Goal: Task Accomplishment & Management: Complete application form

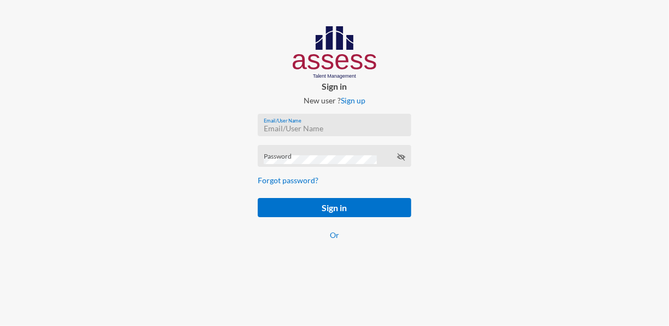
click at [321, 125] on input "Email/User Name" at bounding box center [334, 128] width 141 height 9
paste input "mhspl20555"
type input "mhspl20555"
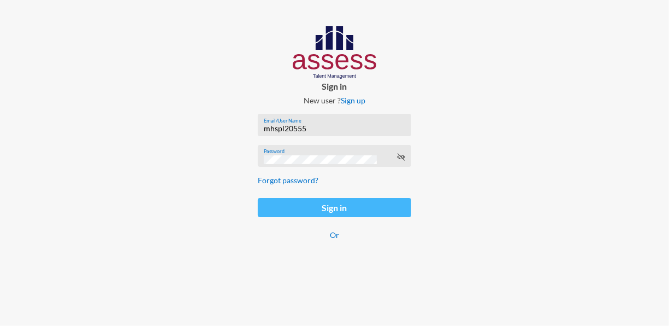
click at [318, 208] on button "Sign in" at bounding box center [334, 207] width 153 height 19
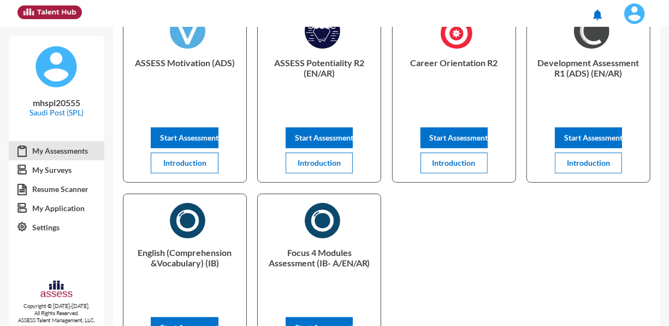
scroll to position [27, 0]
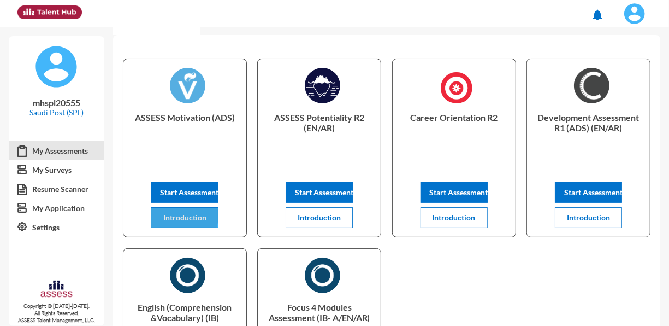
click at [182, 216] on span "Introduction" at bounding box center [184, 216] width 43 height 9
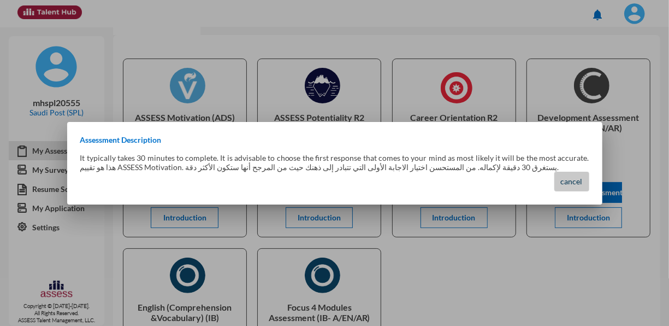
click at [569, 184] on span "cancel" at bounding box center [572, 180] width 22 height 9
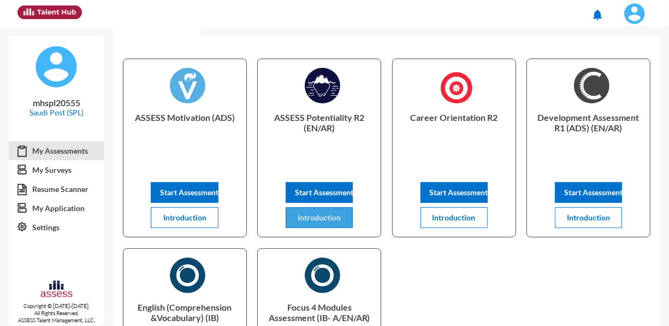
click at [317, 222] on span "Introduction" at bounding box center [319, 216] width 43 height 9
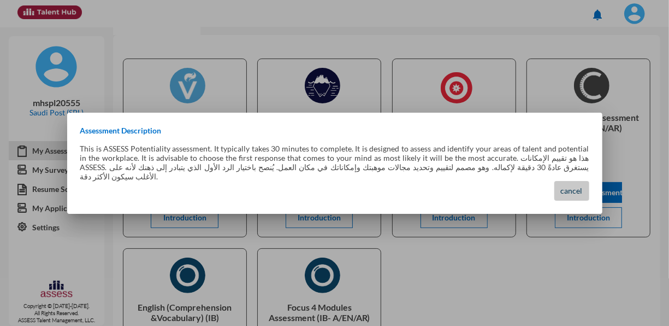
click at [578, 181] on button "cancel" at bounding box center [571, 191] width 35 height 20
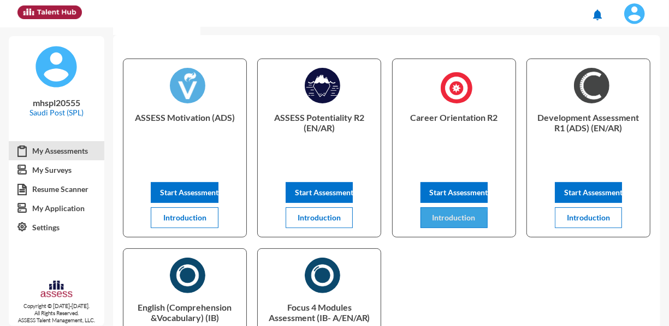
click at [446, 220] on span "Introduction" at bounding box center [454, 216] width 43 height 9
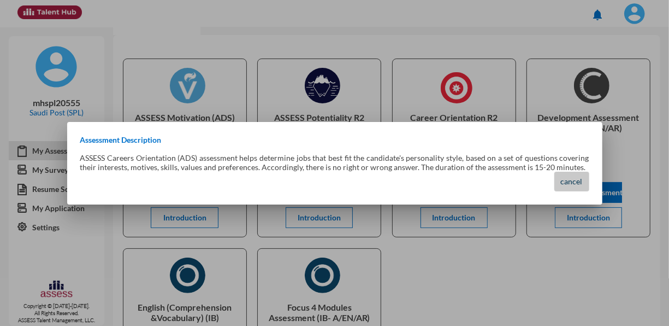
click at [576, 183] on span "cancel" at bounding box center [572, 180] width 22 height 9
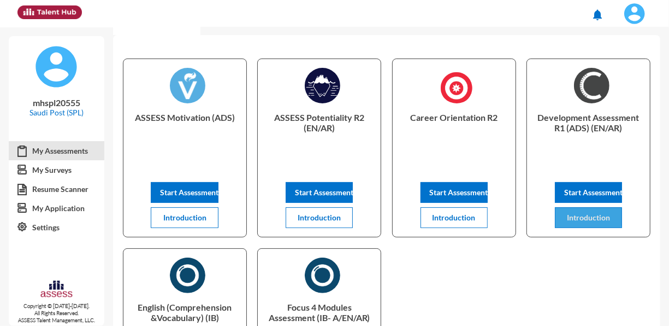
click at [577, 210] on button "Introduction" at bounding box center [588, 217] width 67 height 21
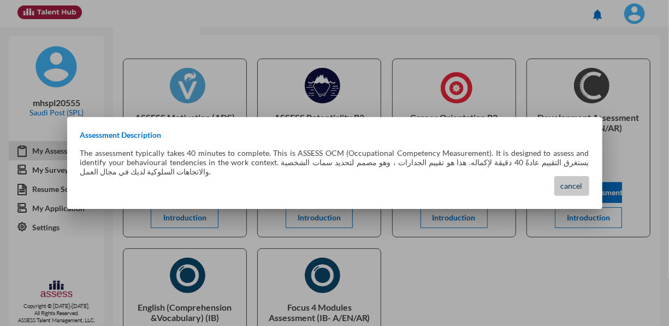
click at [569, 187] on span "cancel" at bounding box center [572, 185] width 22 height 9
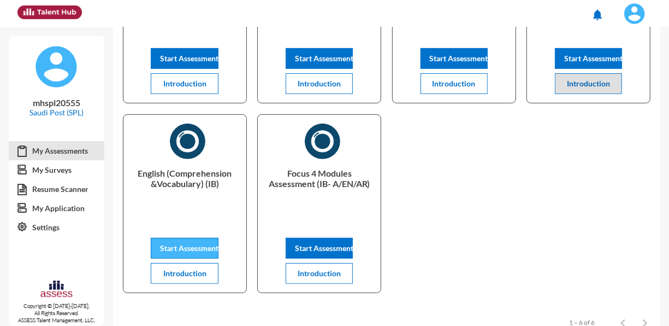
scroll to position [163, 0]
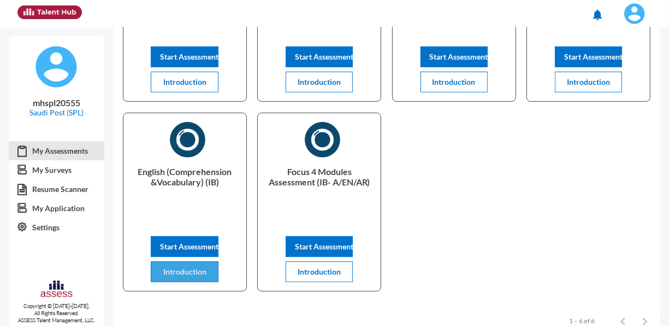
click at [186, 280] on button "Introduction" at bounding box center [184, 271] width 67 height 21
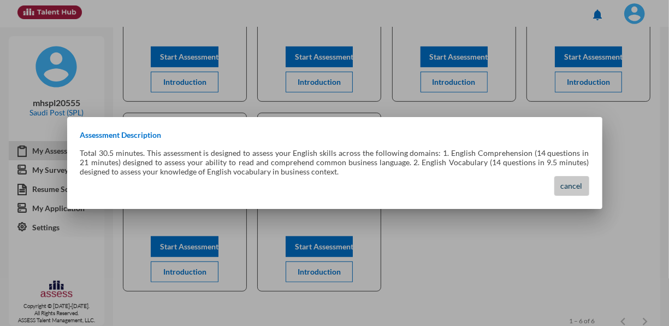
click at [559, 186] on button "cancel" at bounding box center [571, 186] width 35 height 20
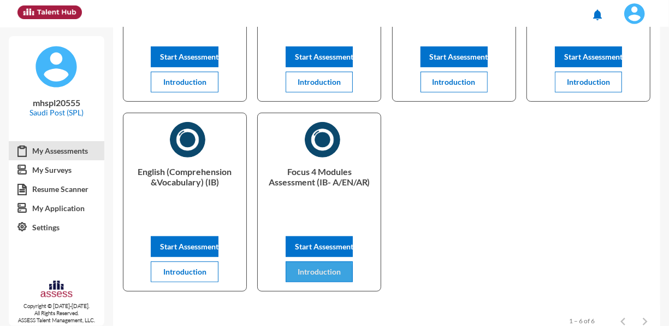
click at [304, 276] on span "Introduction" at bounding box center [319, 271] width 43 height 9
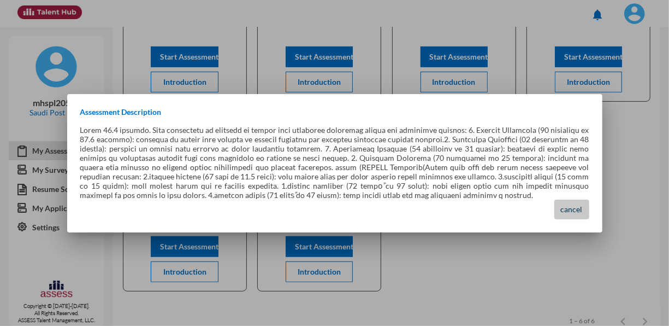
click at [561, 204] on span "cancel" at bounding box center [572, 208] width 22 height 9
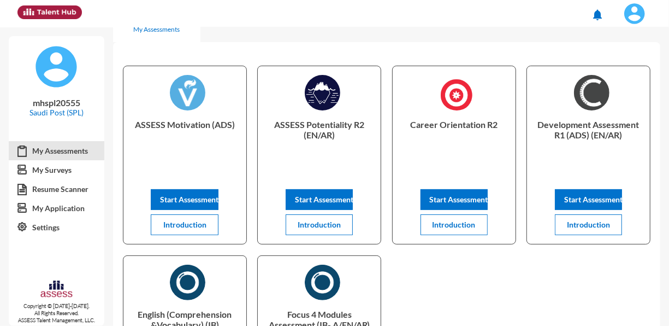
scroll to position [10, 0]
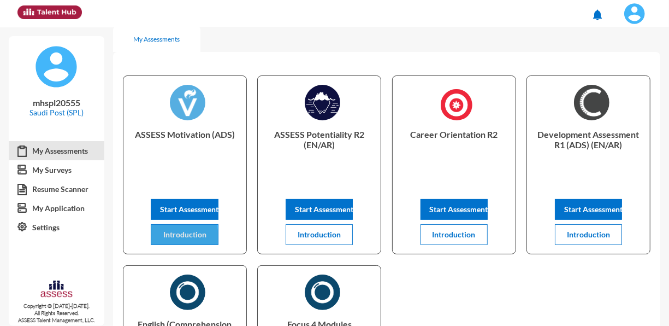
click at [175, 237] on span "Introduction" at bounding box center [184, 233] width 43 height 9
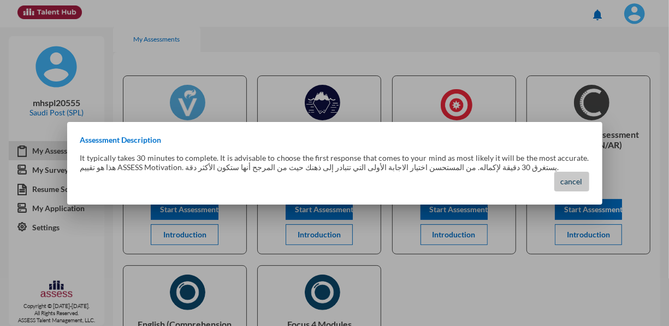
click at [571, 184] on span "cancel" at bounding box center [572, 180] width 22 height 9
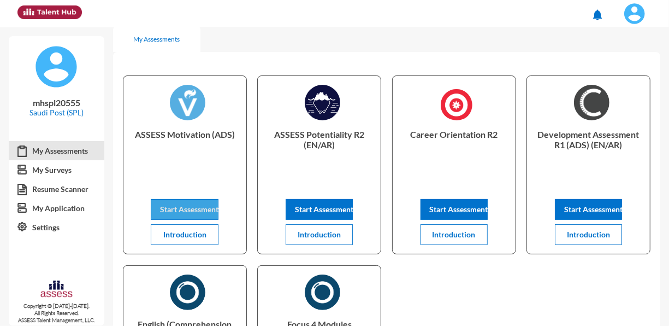
click at [194, 207] on span "Start Assessment" at bounding box center [189, 208] width 58 height 9
